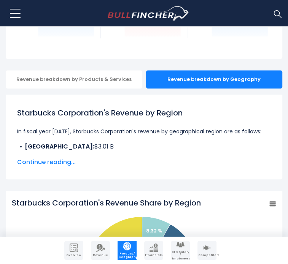
scroll to position [152, 0]
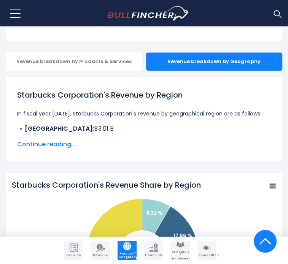
click at [58, 140] on span "Continue reading..." at bounding box center [143, 144] width 253 height 9
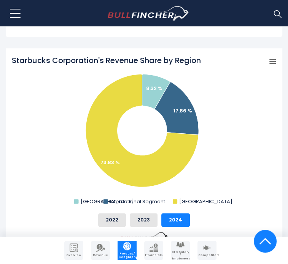
scroll to position [456, 0]
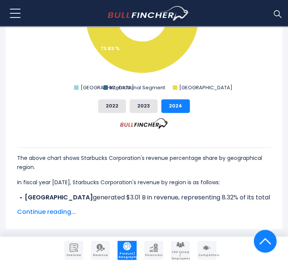
click at [65, 207] on span "Continue reading..." at bounding box center [143, 211] width 253 height 9
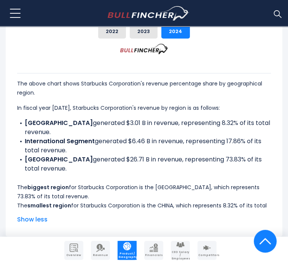
scroll to position [532, 0]
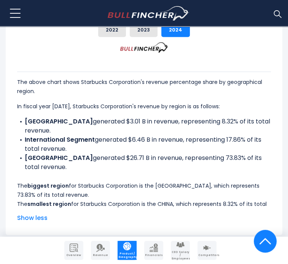
drag, startPoint x: 24, startPoint y: 84, endPoint x: 254, endPoint y: 83, distance: 229.8
click at [254, 117] on li "CHINA generated $3.01 B in revenue, representing 8.32% of its total revenue." at bounding box center [143, 126] width 253 height 18
copy li "CHINA generated $3.01 B in revenue, representing 8.32% of its total revenue."
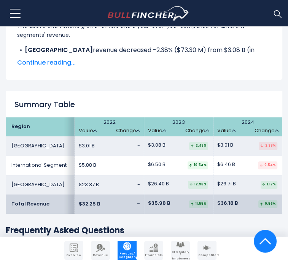
scroll to position [1330, 0]
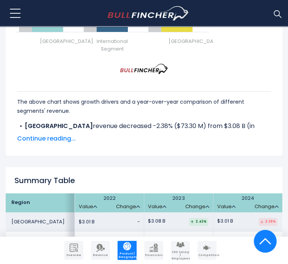
click at [65, 134] on span "Continue reading..." at bounding box center [143, 138] width 253 height 9
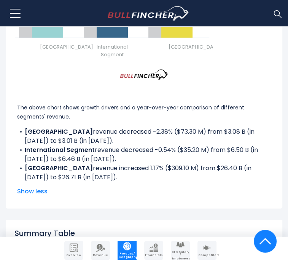
scroll to position [1292, 0]
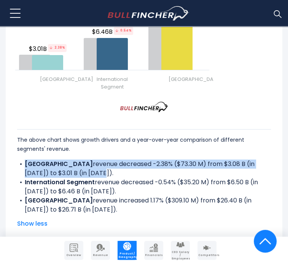
drag, startPoint x: 25, startPoint y: 112, endPoint x: 59, endPoint y: 121, distance: 35.4
click at [59, 160] on li "CHINA revenue decreased -2.38% ($73.30 M) from $3.08 B (in [DATE]) to $3.01 B (…" at bounding box center [143, 169] width 253 height 18
copy li "CHINA revenue decreased -2.38% ($73.30 M) from $3.08 B (in [DATE]) to $3.01 B (…"
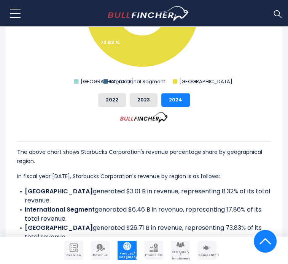
scroll to position [494, 0]
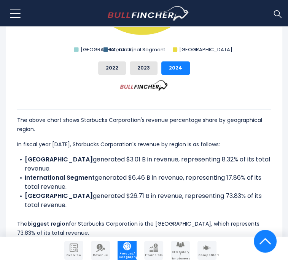
drag, startPoint x: 24, startPoint y: 125, endPoint x: 254, endPoint y: 124, distance: 229.8
click at [254, 155] on li "CHINA generated $3.01 B in revenue, representing 8.32% of its total revenue." at bounding box center [143, 164] width 253 height 18
copy li "CHINA generated $3.01 B in revenue, representing 8.32% of its total revenue."
